Goal: Transaction & Acquisition: Purchase product/service

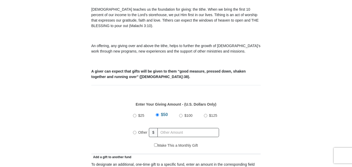
scroll to position [160, 0]
click at [135, 131] on input "Other" at bounding box center [134, 132] width 3 height 3
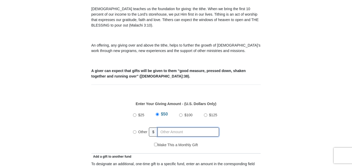
radio input "true"
type input "170.00"
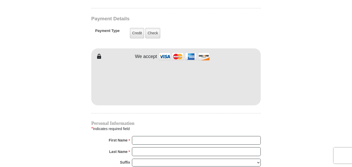
scroll to position [420, 0]
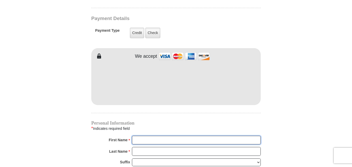
click at [150, 136] on input "First Name *" at bounding box center [196, 140] width 129 height 9
type input "k"
type input "[PERSON_NAME]"
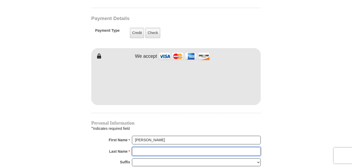
type input "Rose"
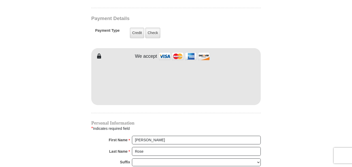
type input "Kimbo4669@gmail.com"
type input "4521 Copper Point Dr"
type input "Crowley"
select select "TX"
type input "76036"
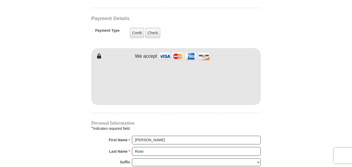
type input "4695003825"
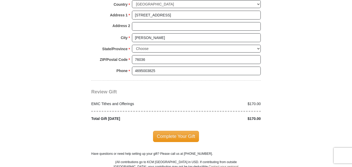
scroll to position [601, 0]
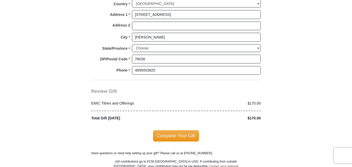
type input "Kim"
drag, startPoint x: 214, startPoint y: 138, endPoint x: 179, endPoint y: 130, distance: 36.0
click at [179, 131] on span "Complete Your Gift" at bounding box center [176, 136] width 46 height 11
